Goal: Information Seeking & Learning: Learn about a topic

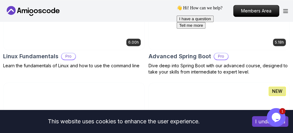
scroll to position [250, 0]
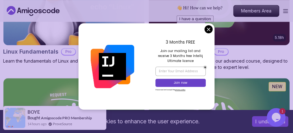
drag, startPoint x: 382, startPoint y: 32, endPoint x: 197, endPoint y: 10, distance: 186.0
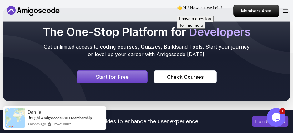
scroll to position [2907, 0]
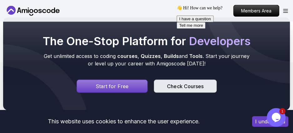
click at [172, 83] on div "Check Courses" at bounding box center [185, 87] width 36 height 8
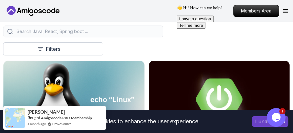
scroll to position [125, 0]
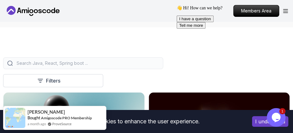
click at [97, 65] on input "search" at bounding box center [87, 63] width 144 height 6
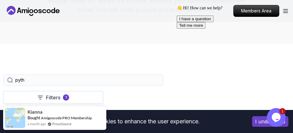
scroll to position [94, 0]
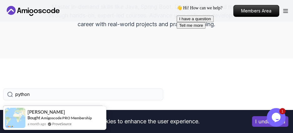
type input "python"
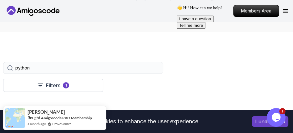
scroll to position [156, 0]
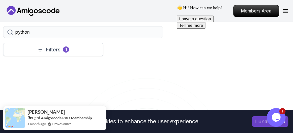
click at [59, 48] on p "Filters" at bounding box center [53, 50] width 14 height 8
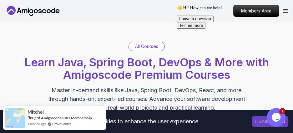
scroll to position [0, 0]
